Goal: Find specific page/section: Find specific page/section

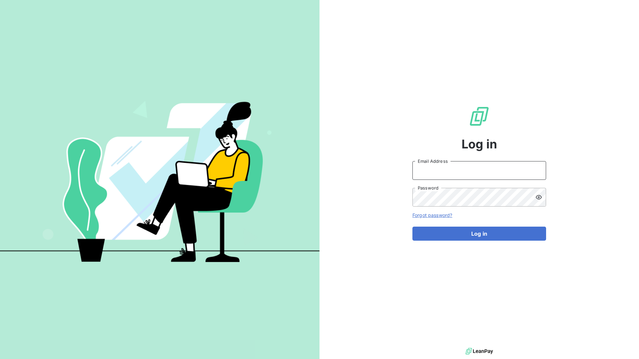
click at [461, 174] on input "Email Address" at bounding box center [479, 170] width 134 height 19
type input "[EMAIL_ADDRESS][DOMAIN_NAME]"
click at [412, 227] on button "Log in" at bounding box center [479, 234] width 134 height 14
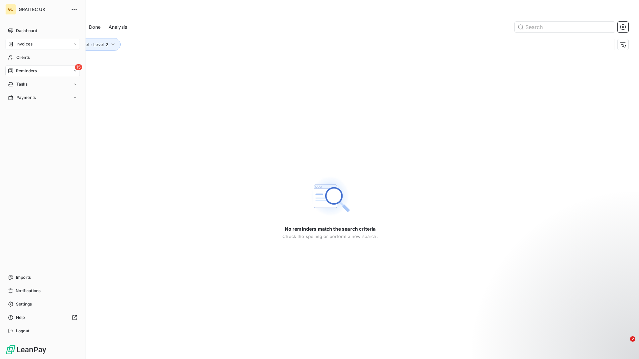
click at [25, 45] on span "Invoices" at bounding box center [24, 44] width 16 height 6
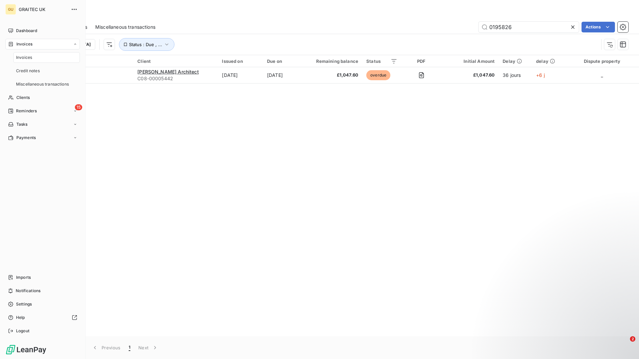
click at [39, 57] on div "Invoices" at bounding box center [46, 57] width 67 height 11
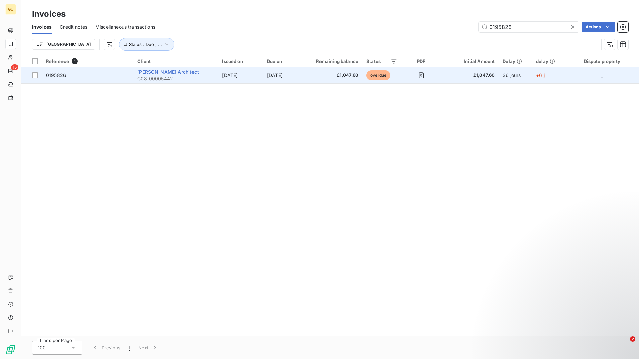
click at [181, 72] on span "[PERSON_NAME] Architect" at bounding box center [167, 72] width 61 height 6
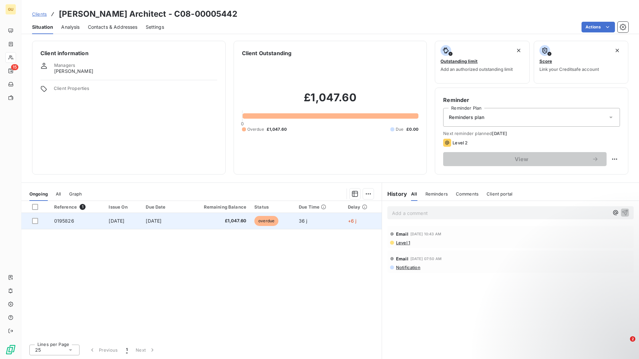
click at [213, 223] on span "£1,047.60" at bounding box center [215, 221] width 62 height 7
